Goal: Navigation & Orientation: Find specific page/section

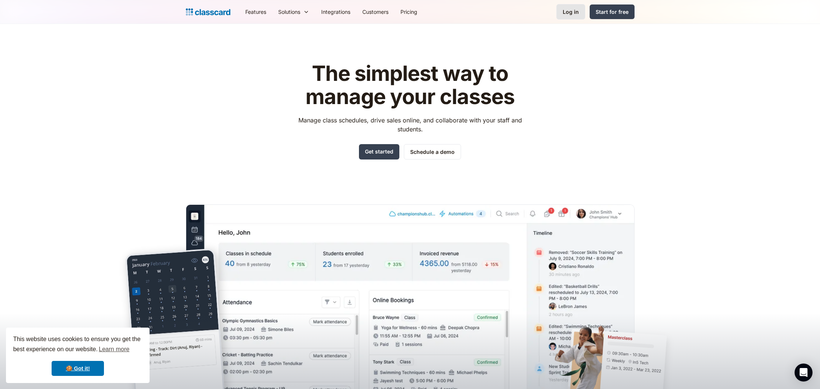
click at [573, 13] on div "Log in" at bounding box center [571, 12] width 16 height 8
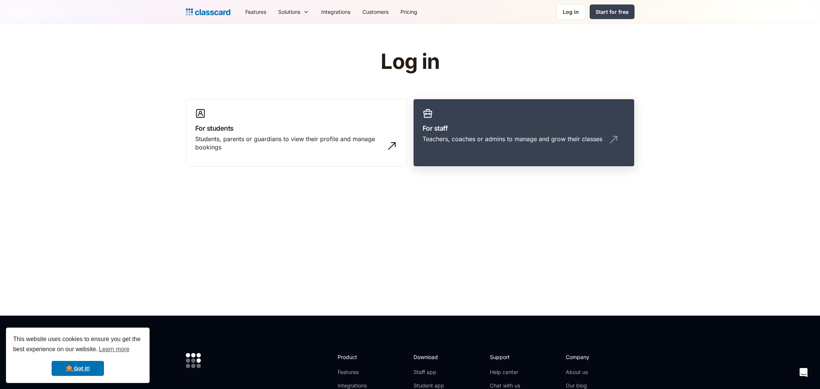
click at [479, 127] on h3 "For staff" at bounding box center [524, 128] width 203 height 10
